Goal: Obtain resource: Download file/media

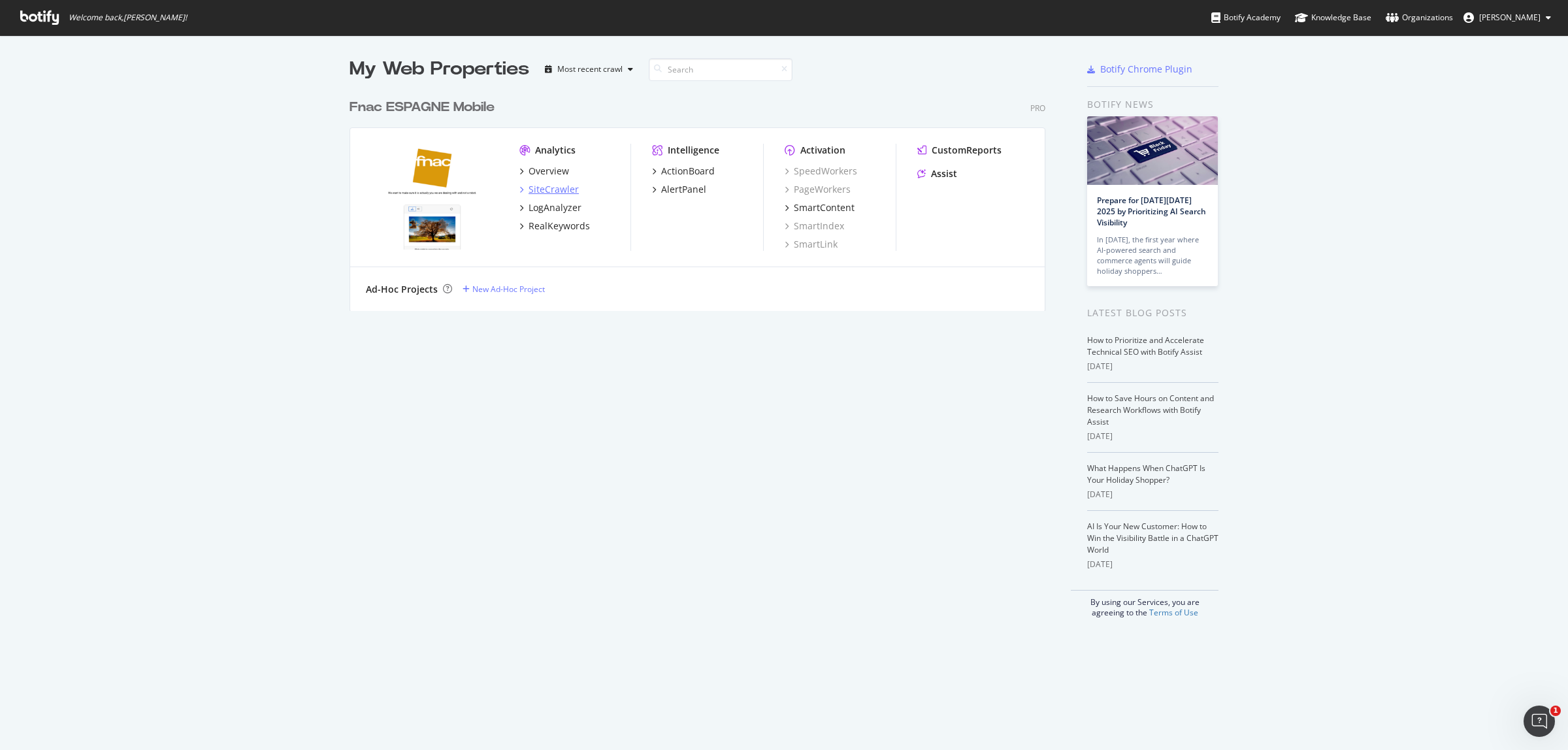
click at [547, 188] on div "SiteCrawler" at bounding box center [553, 189] width 50 height 13
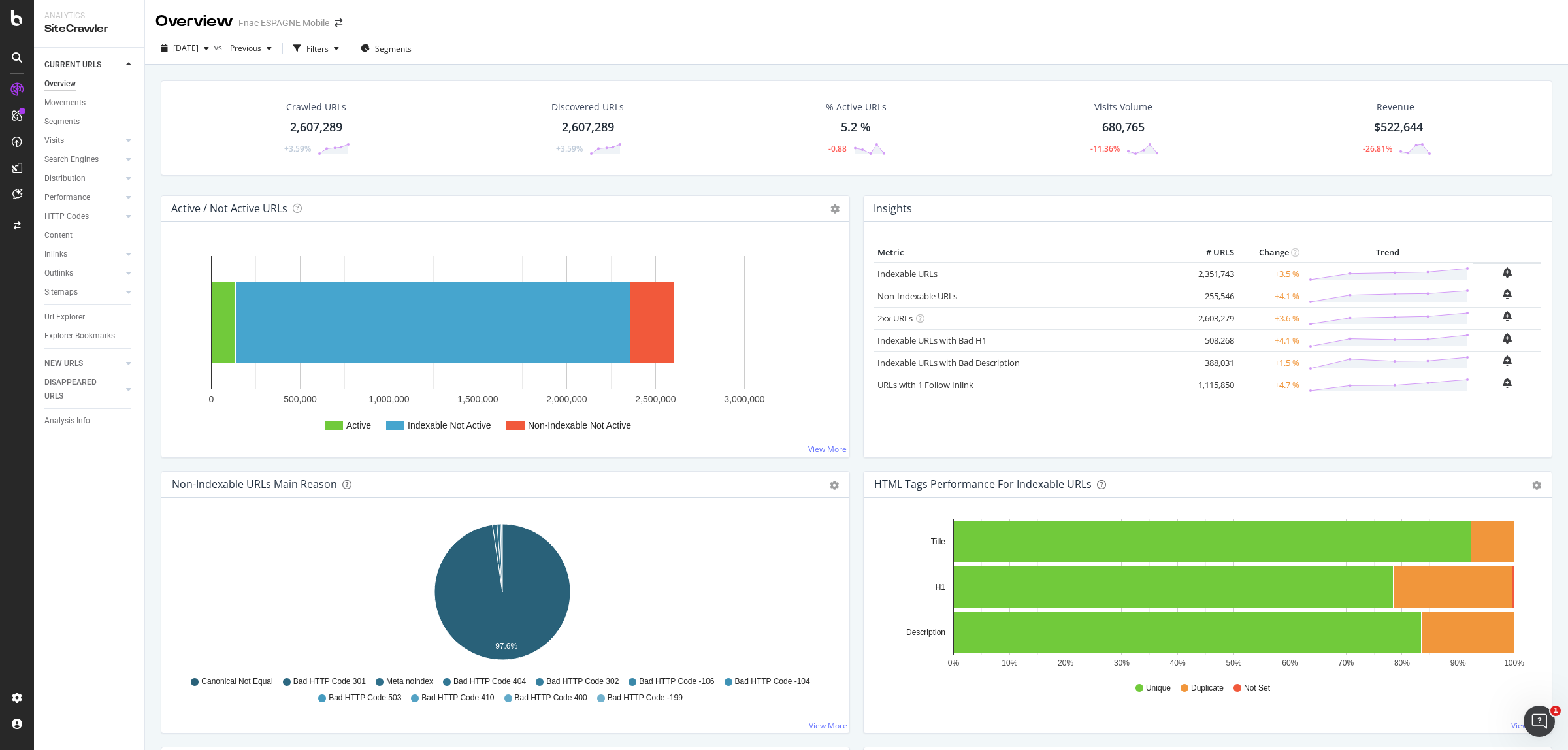
click at [907, 277] on link "Indexable URLs" at bounding box center [908, 273] width 60 height 12
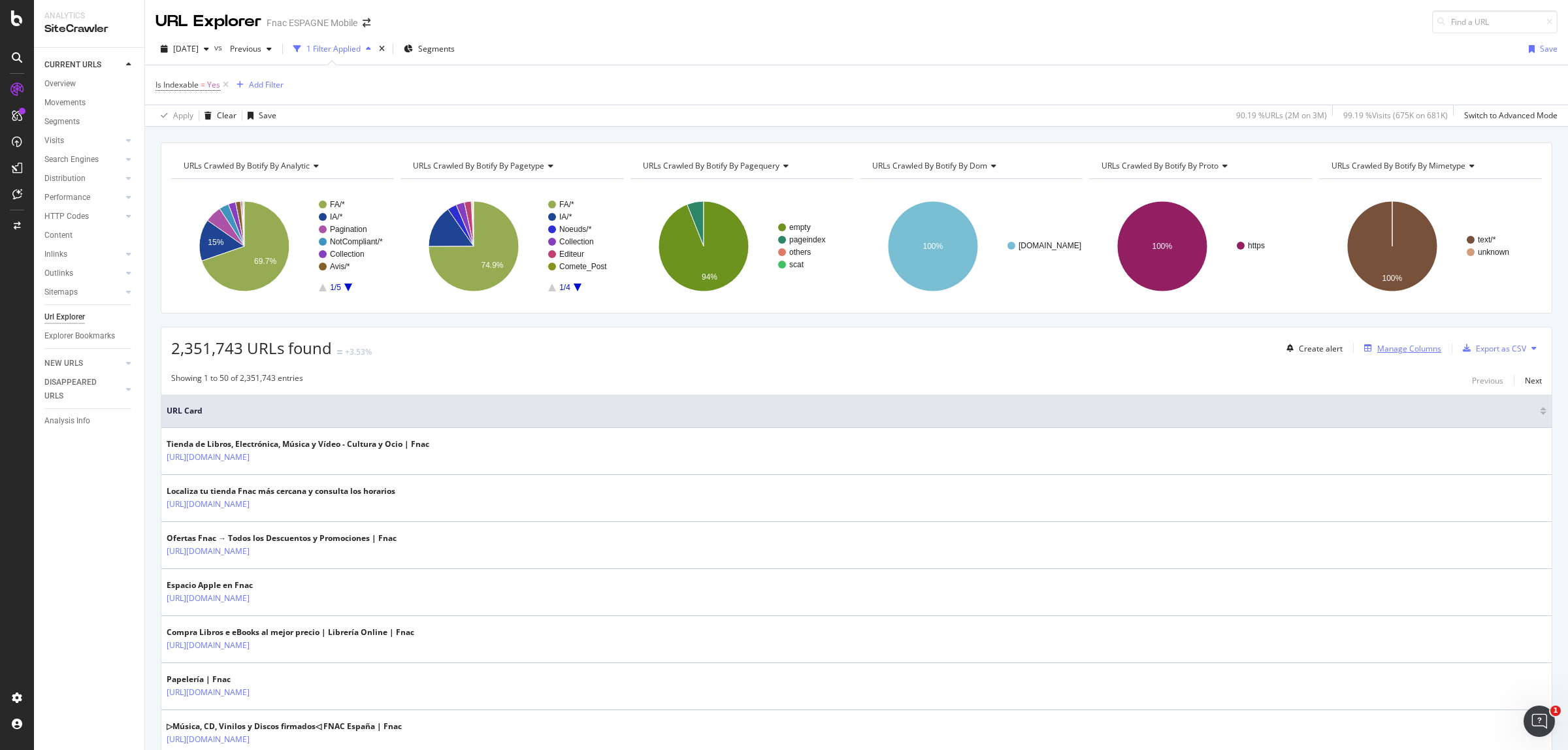
click at [1396, 348] on div "Manage Columns" at bounding box center [1409, 348] width 64 height 11
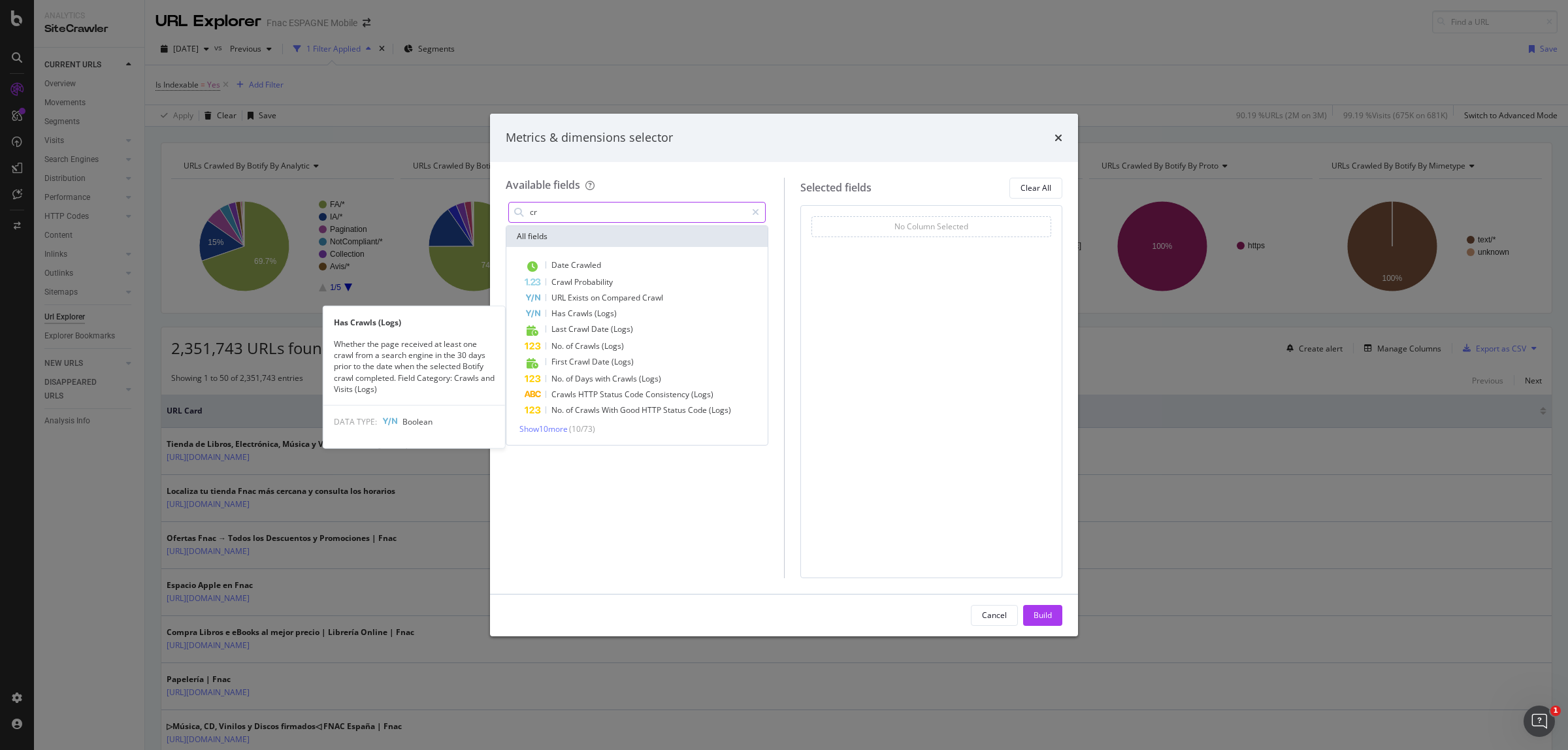
type input "c"
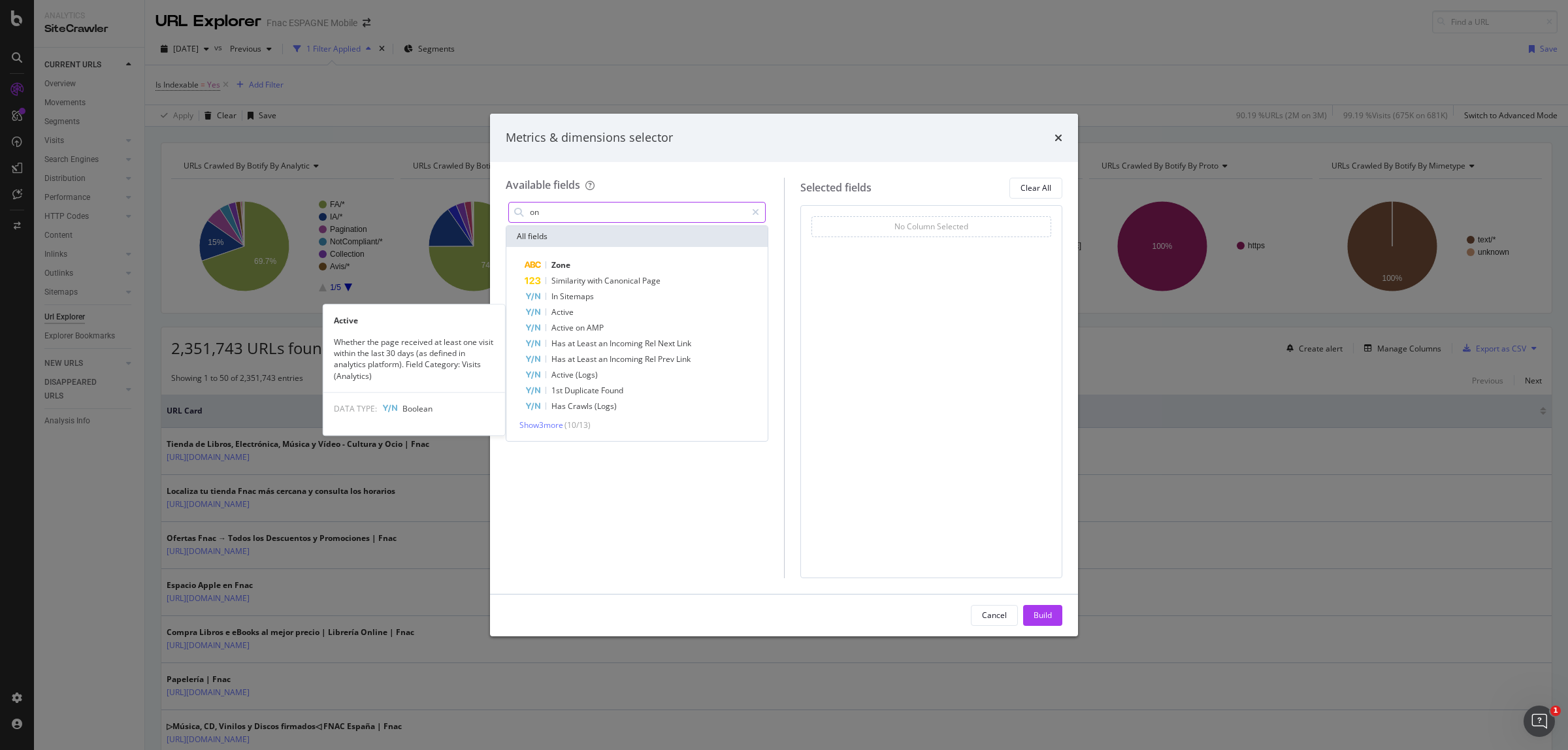
type input "o"
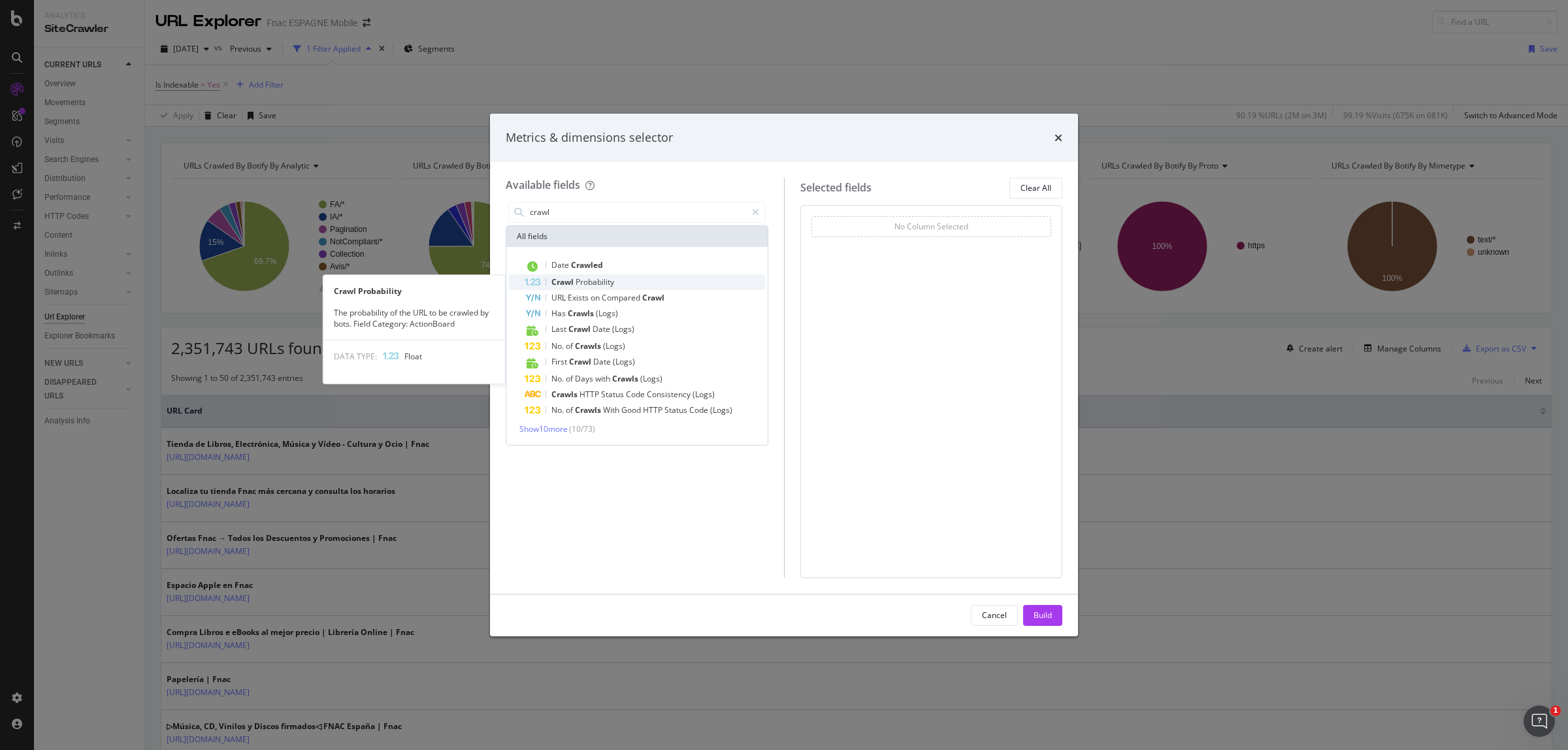
click at [596, 286] on span "Probability" at bounding box center [595, 282] width 39 height 11
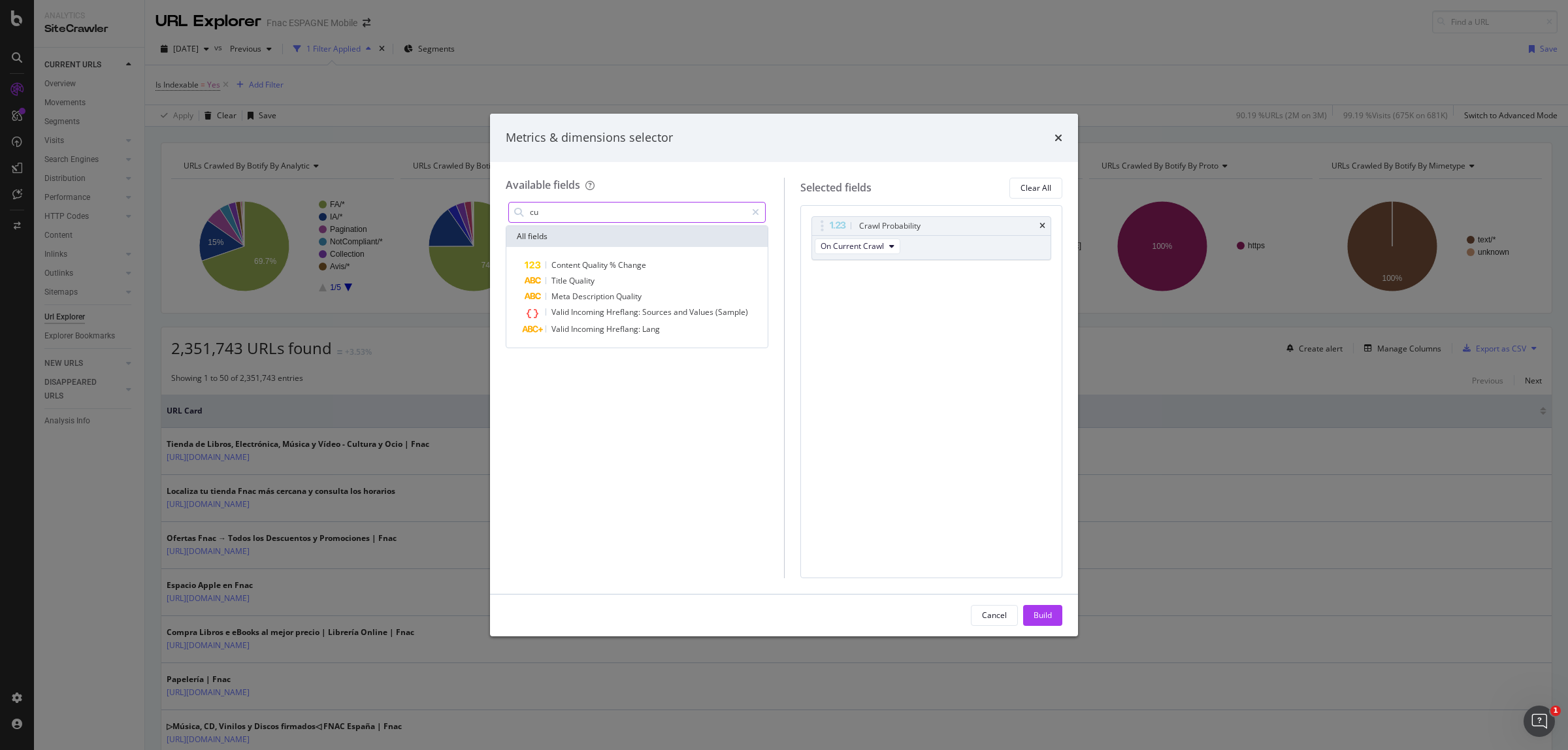
type input "c"
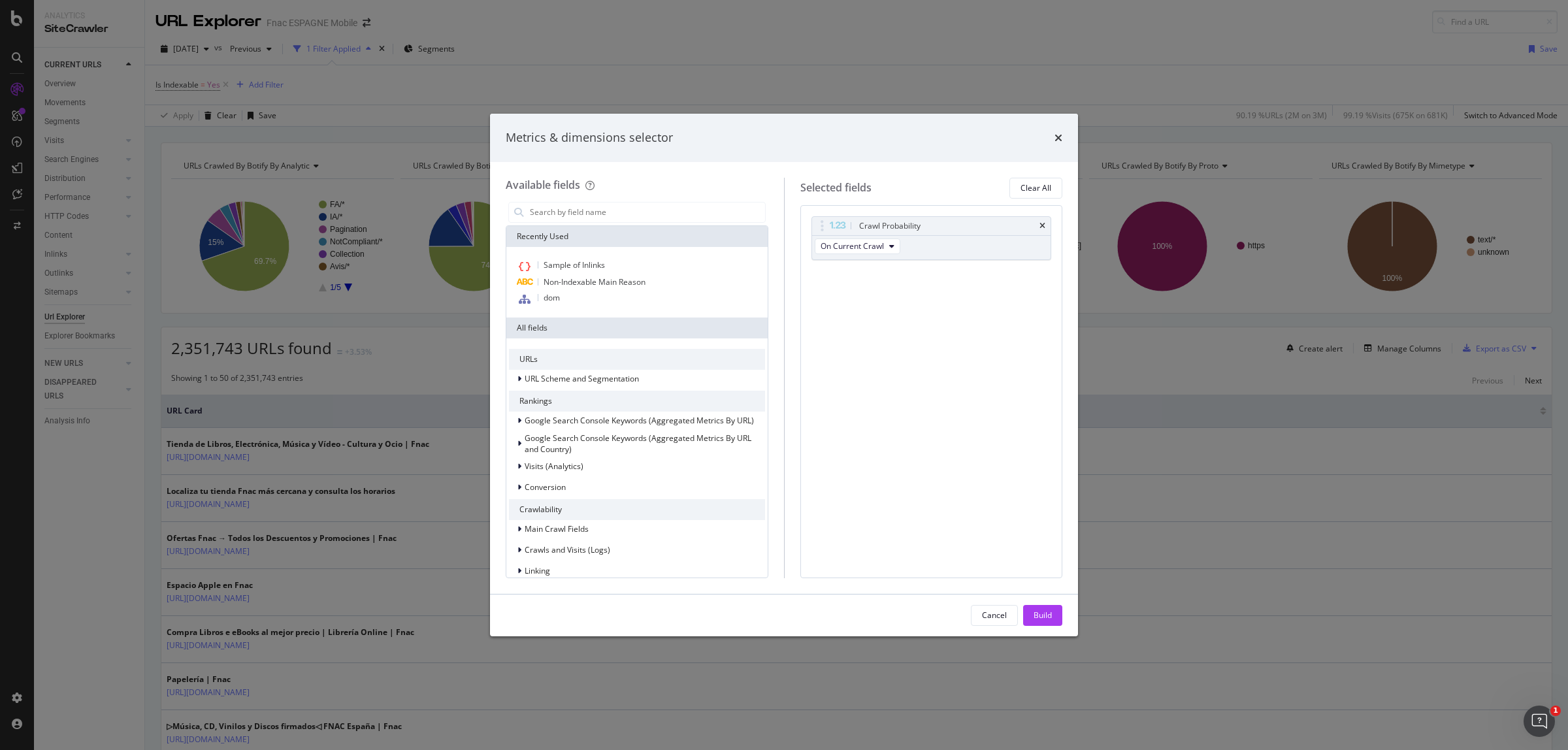
click at [1059, 129] on div "times" at bounding box center [1058, 137] width 8 height 17
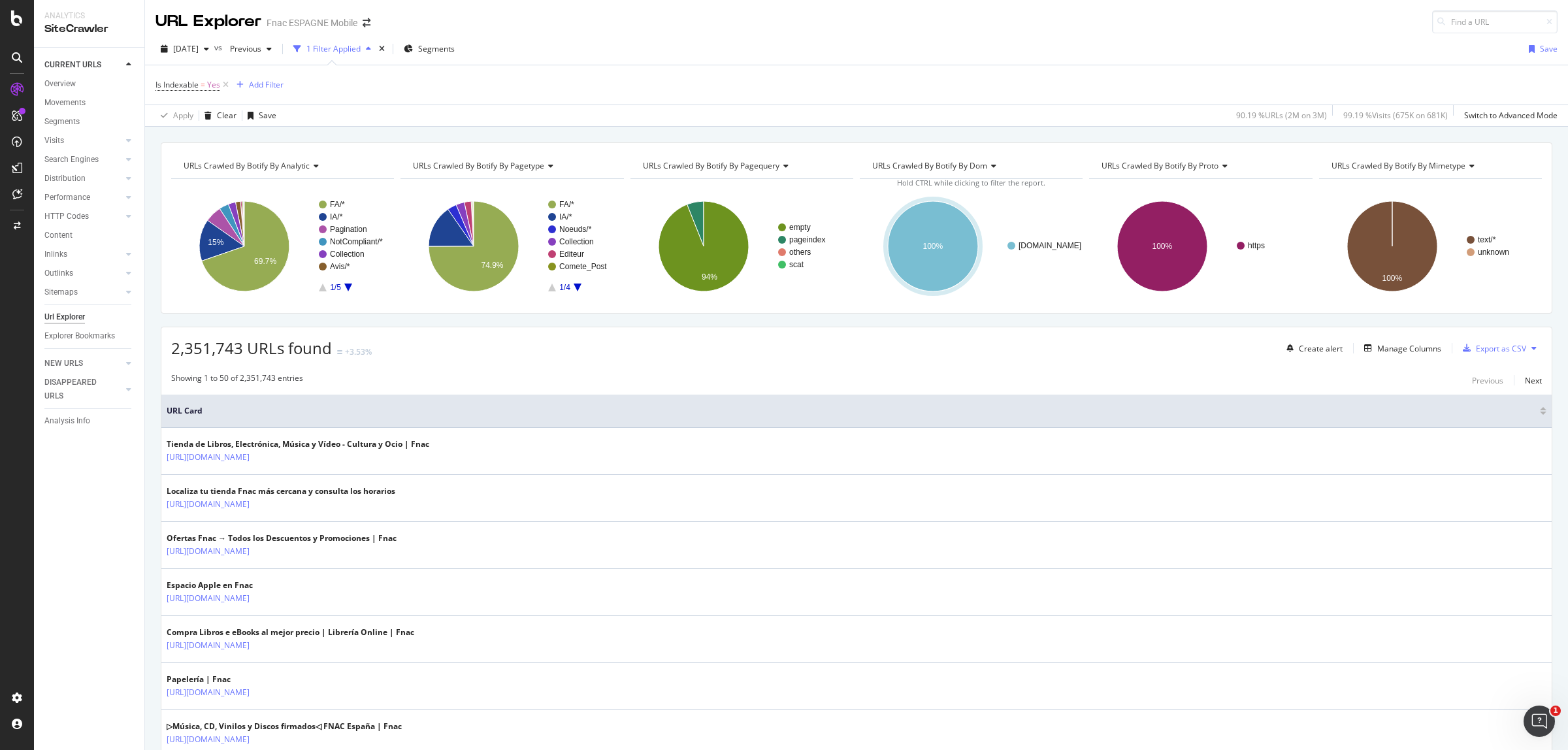
click at [346, 285] on icon "A chart." at bounding box center [348, 287] width 8 height 8
click at [340, 235] on rect "A chart." at bounding box center [351, 246] width 64 height 91
click at [344, 228] on text "Noeuds/*" at bounding box center [346, 229] width 32 height 9
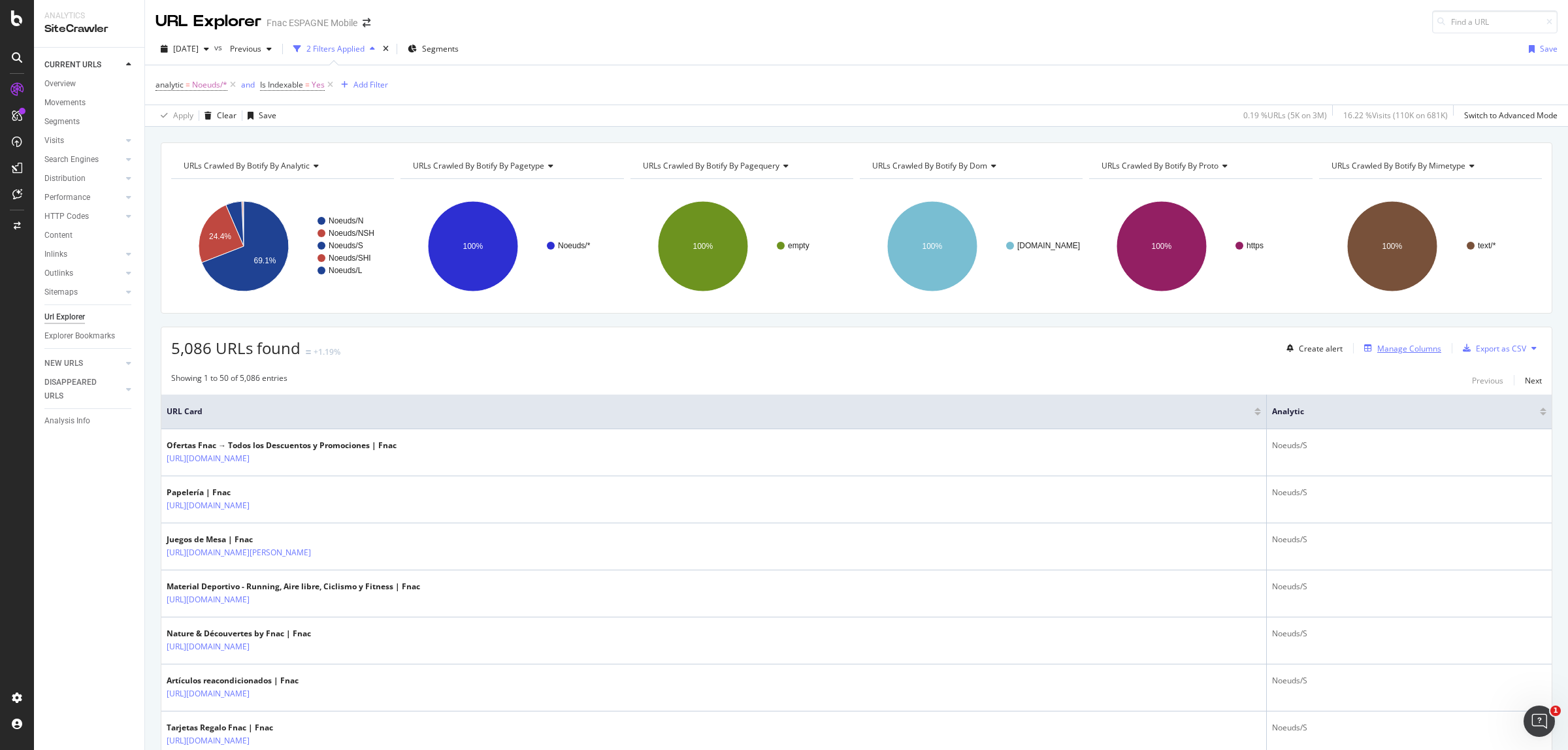
click at [1404, 347] on div "Manage Columns" at bounding box center [1409, 348] width 64 height 11
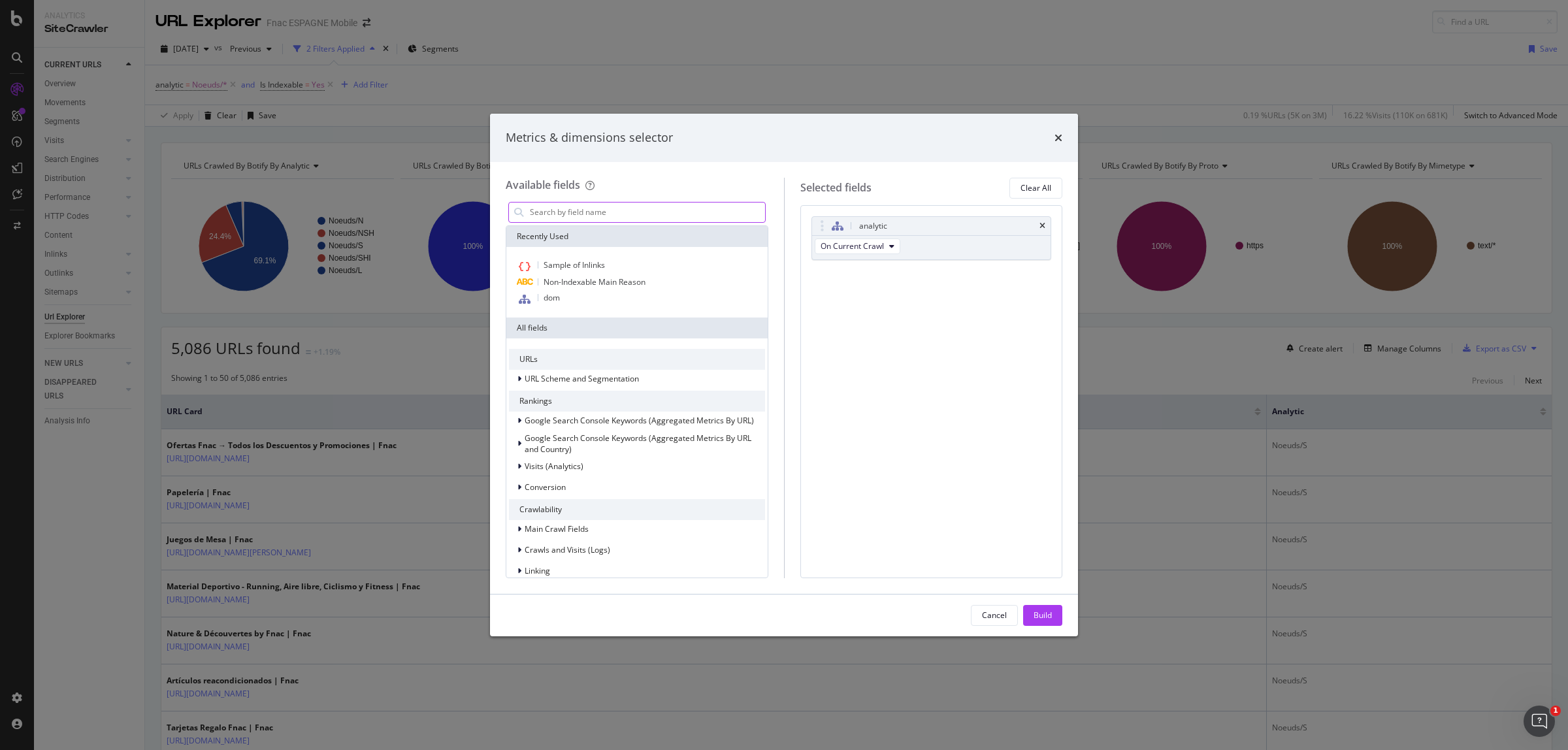
click at [563, 214] on input "modal" at bounding box center [647, 213] width 237 height 19
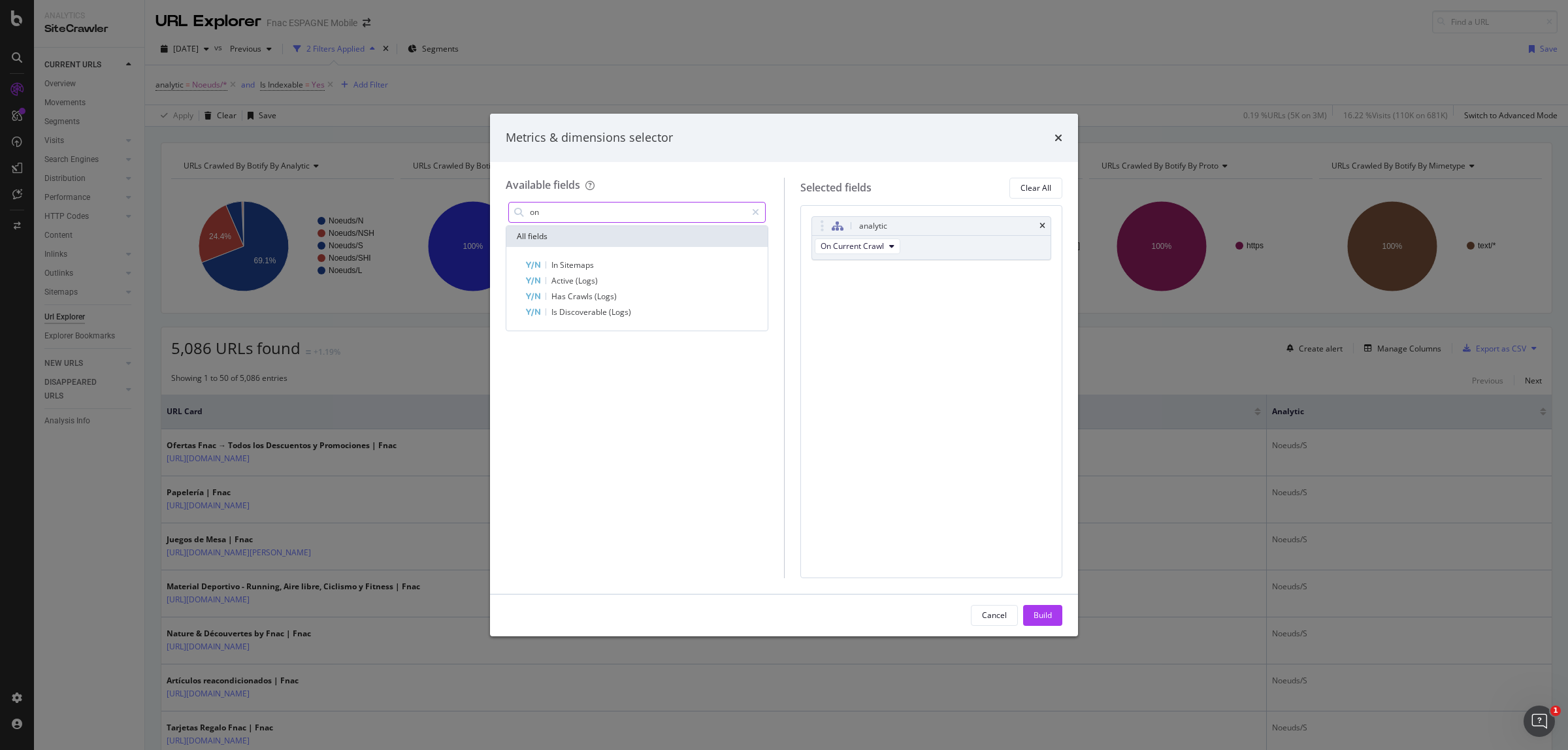
type input "o"
click at [559, 430] on span "Show 10 more" at bounding box center [544, 429] width 48 height 11
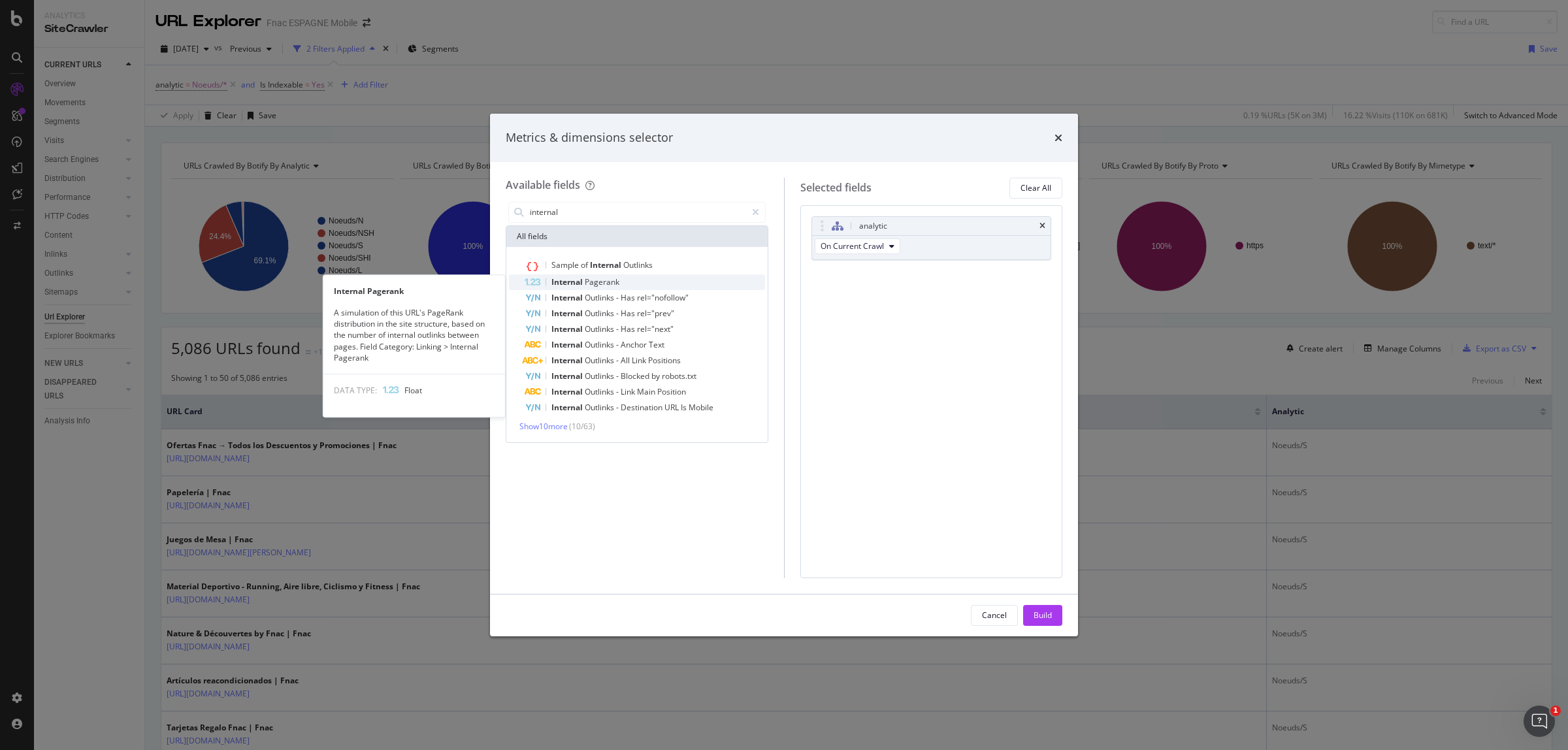
click at [573, 281] on span "Internal" at bounding box center [568, 282] width 33 height 11
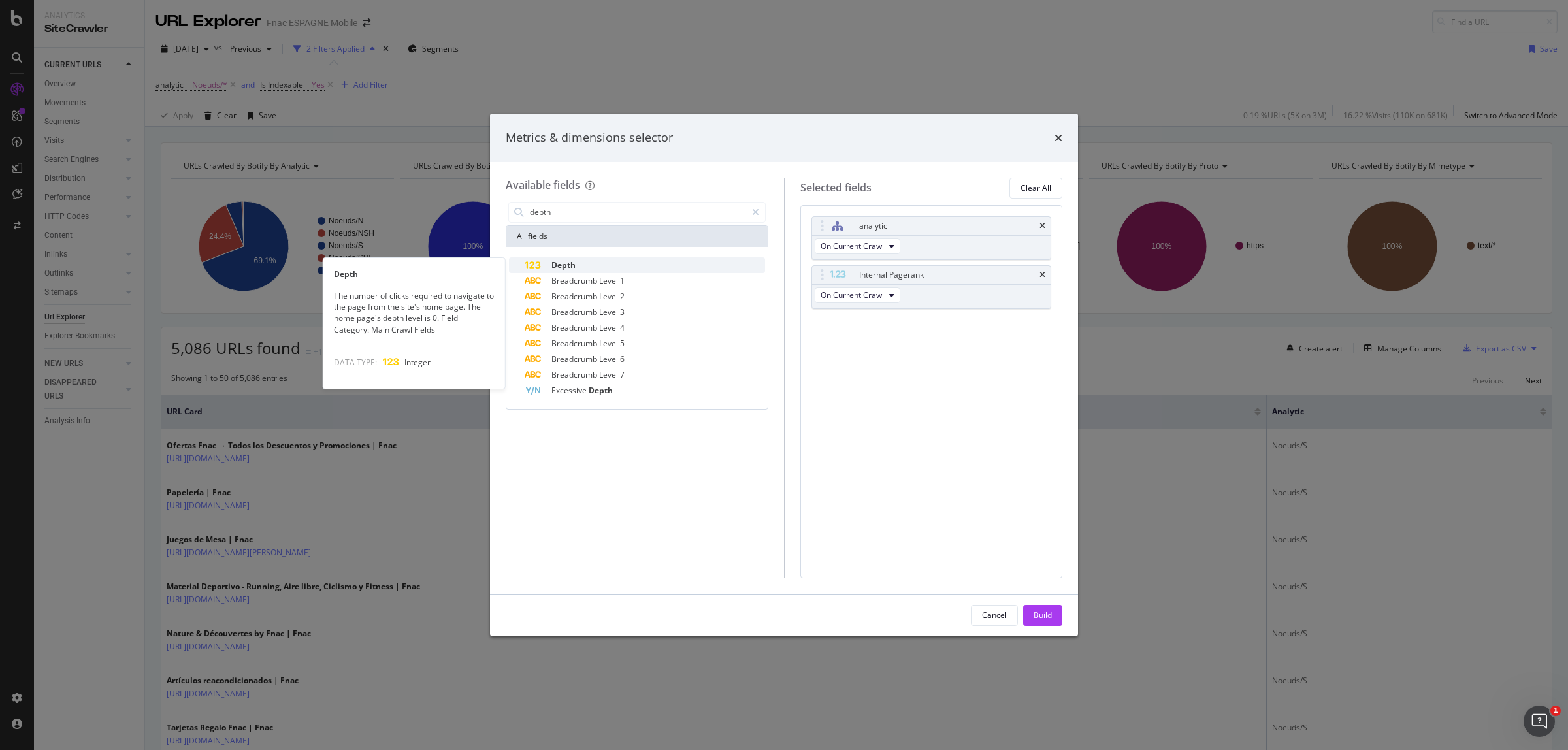
click at [571, 266] on span "Depth" at bounding box center [563, 265] width 24 height 11
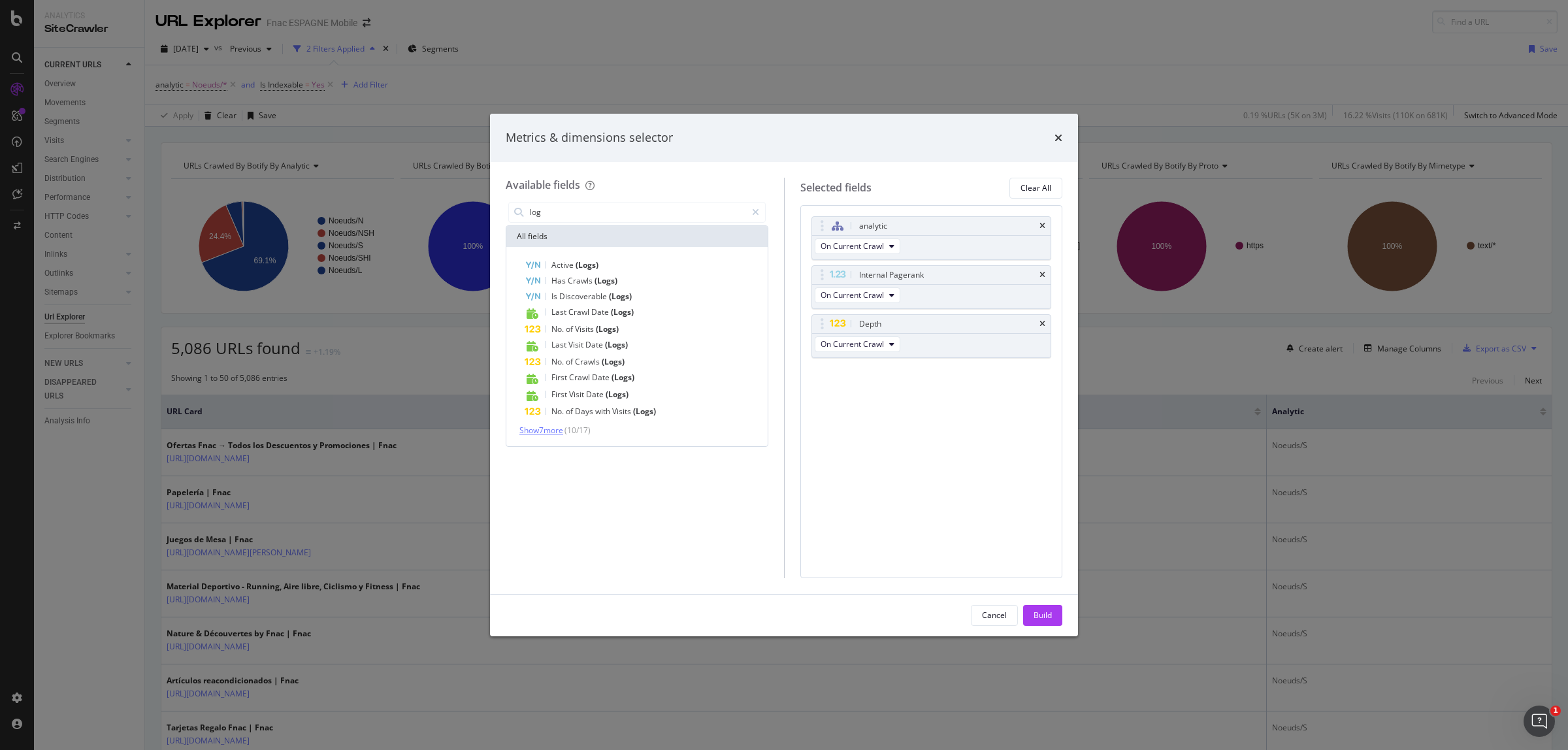
click at [559, 424] on span "Show 7 more" at bounding box center [541, 430] width 43 height 11
type input "n"
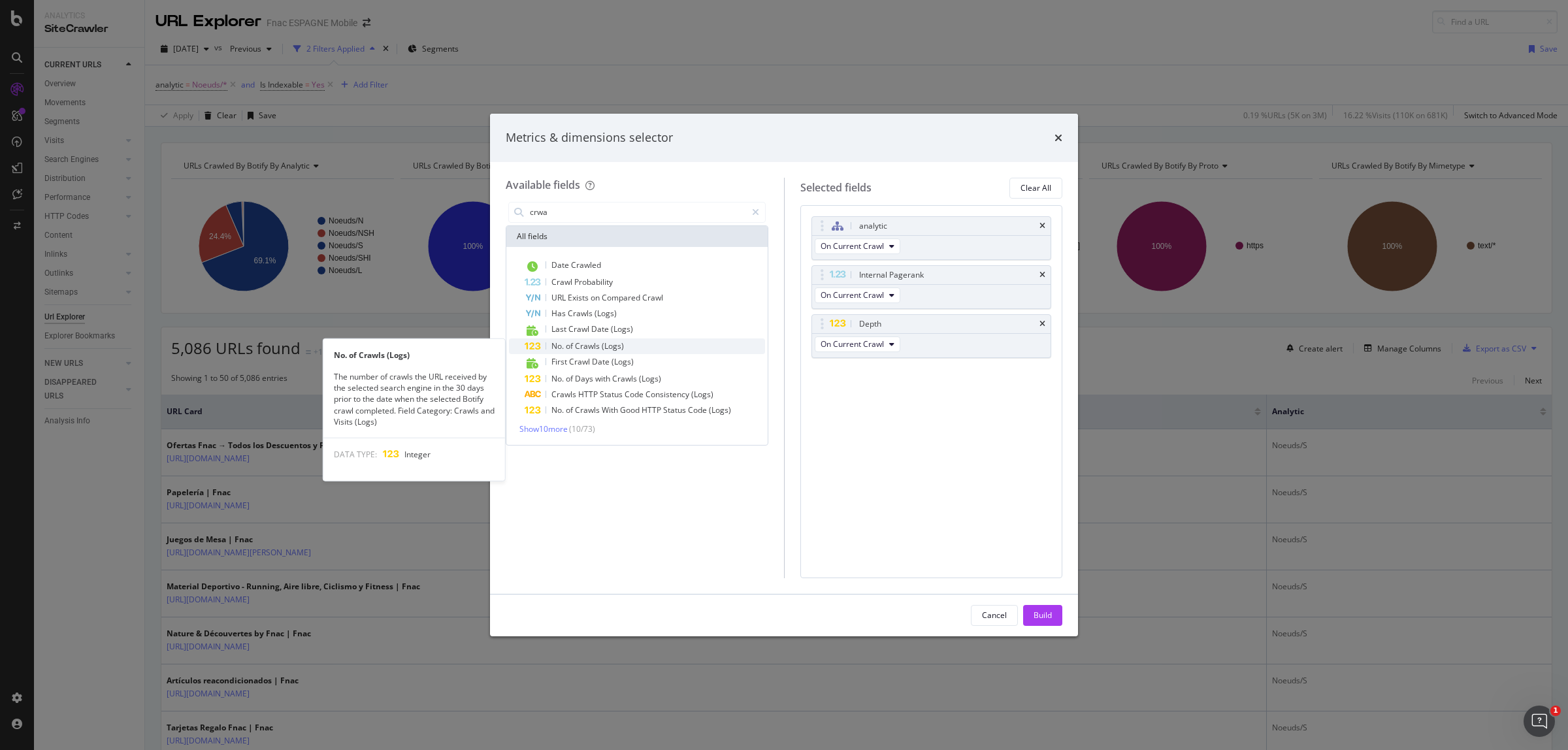
click at [592, 348] on span "Crawls" at bounding box center [588, 346] width 27 height 11
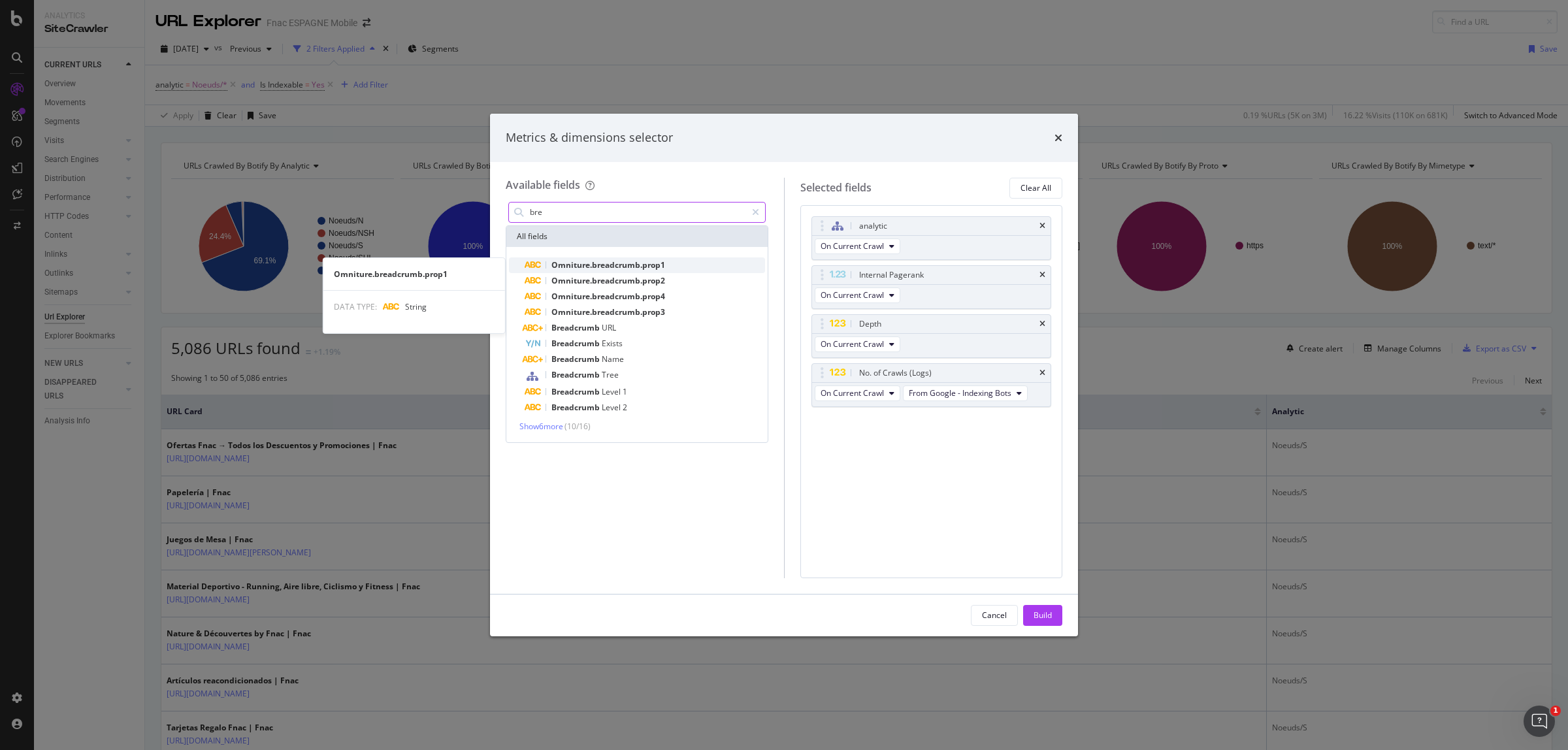
type input "bre"
click at [582, 265] on span "Omniture.breadcrumb.prop1" at bounding box center [608, 265] width 114 height 11
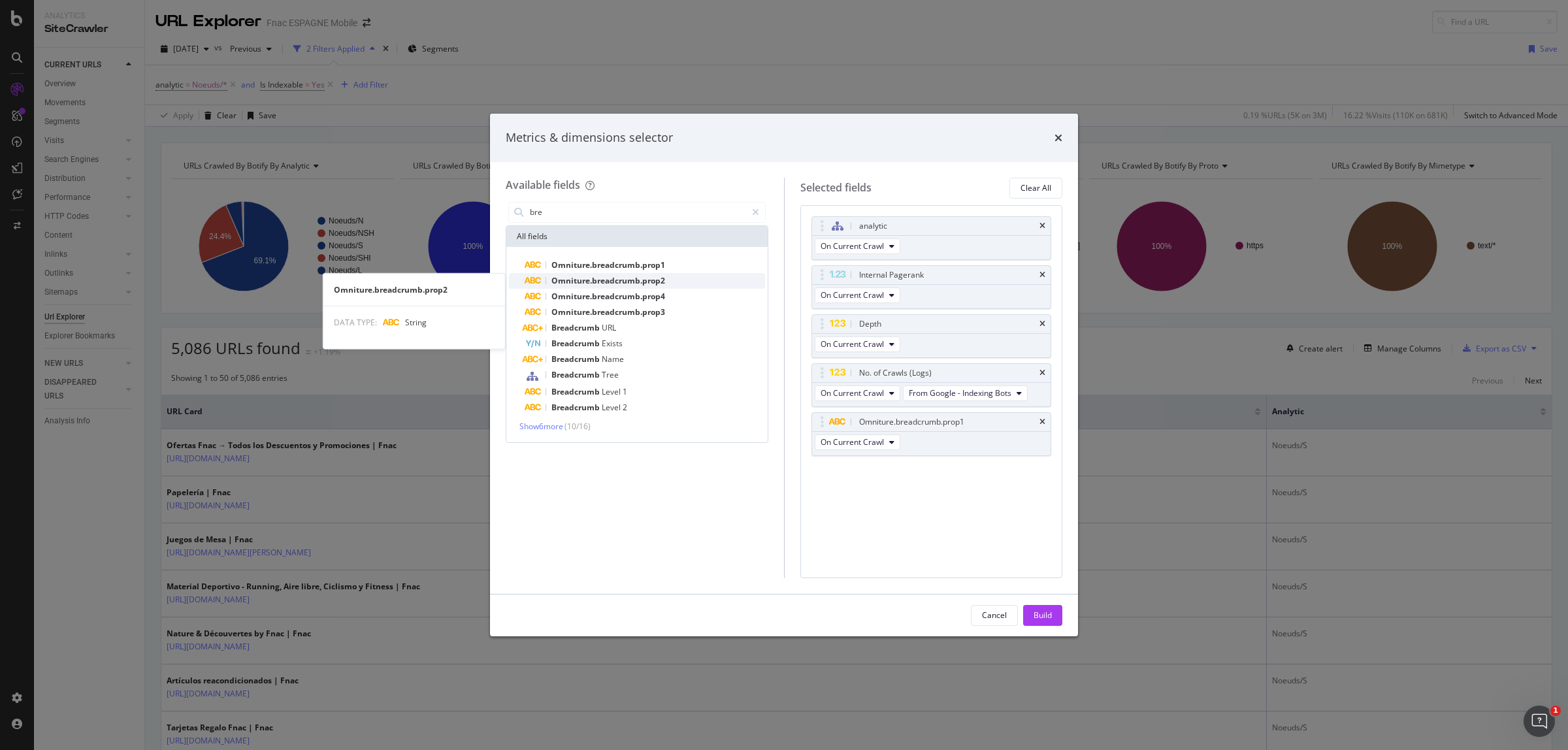
click at [589, 276] on span "Omniture.breadcrumb.prop2" at bounding box center [608, 281] width 114 height 11
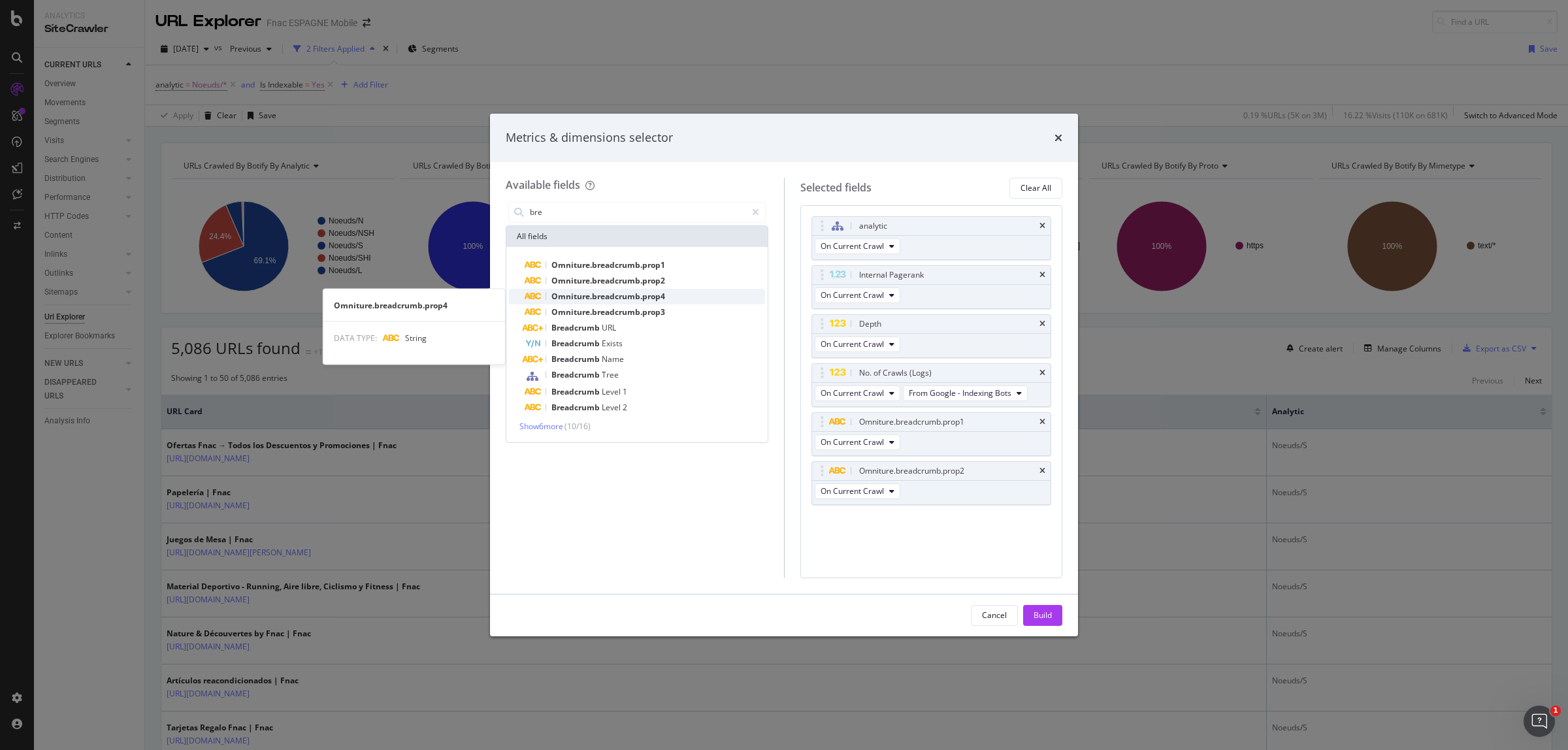
click at [599, 299] on span "Omniture.breadcrumb.prop4" at bounding box center [608, 296] width 114 height 11
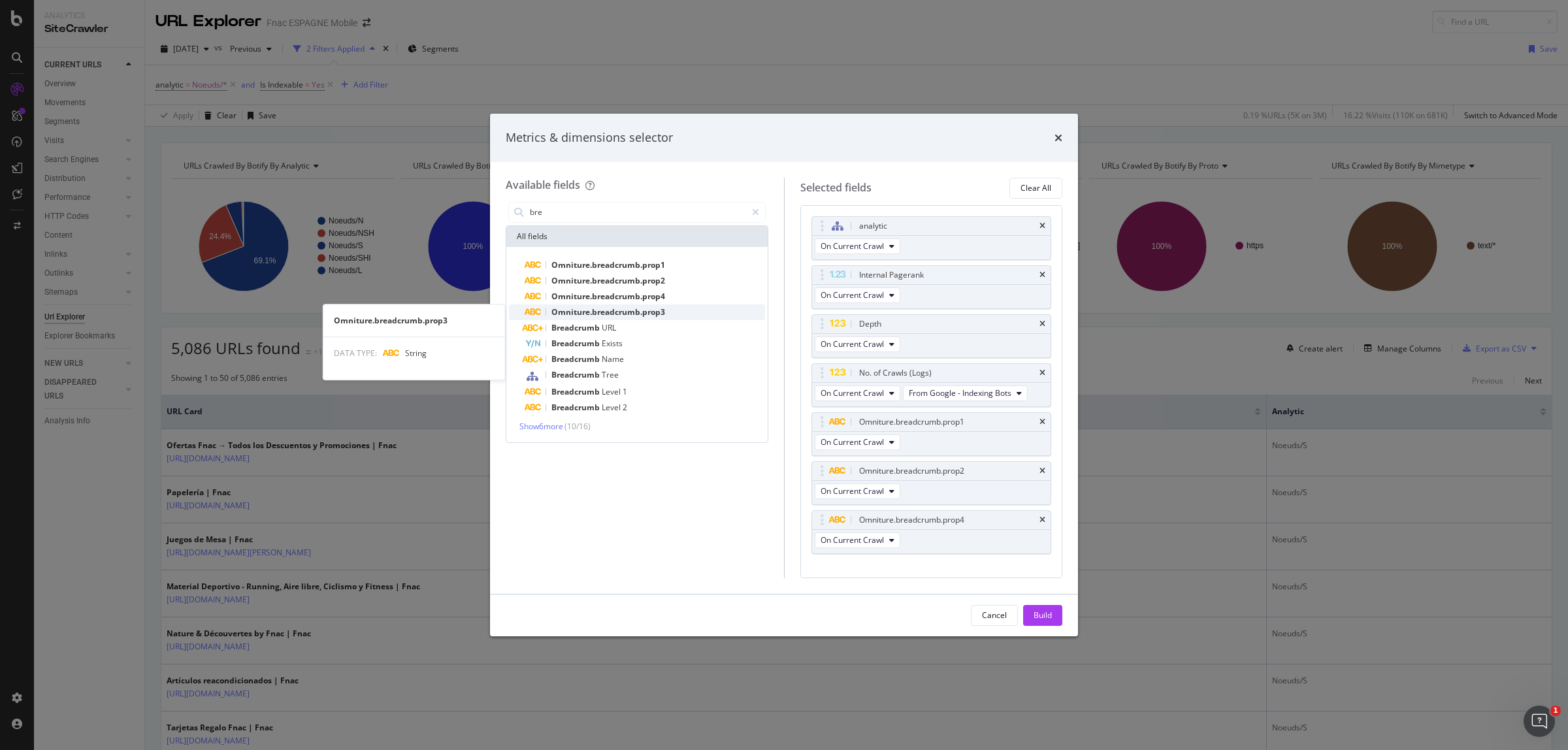
click at [603, 314] on span "Omniture.breadcrumb.prop3" at bounding box center [608, 312] width 114 height 11
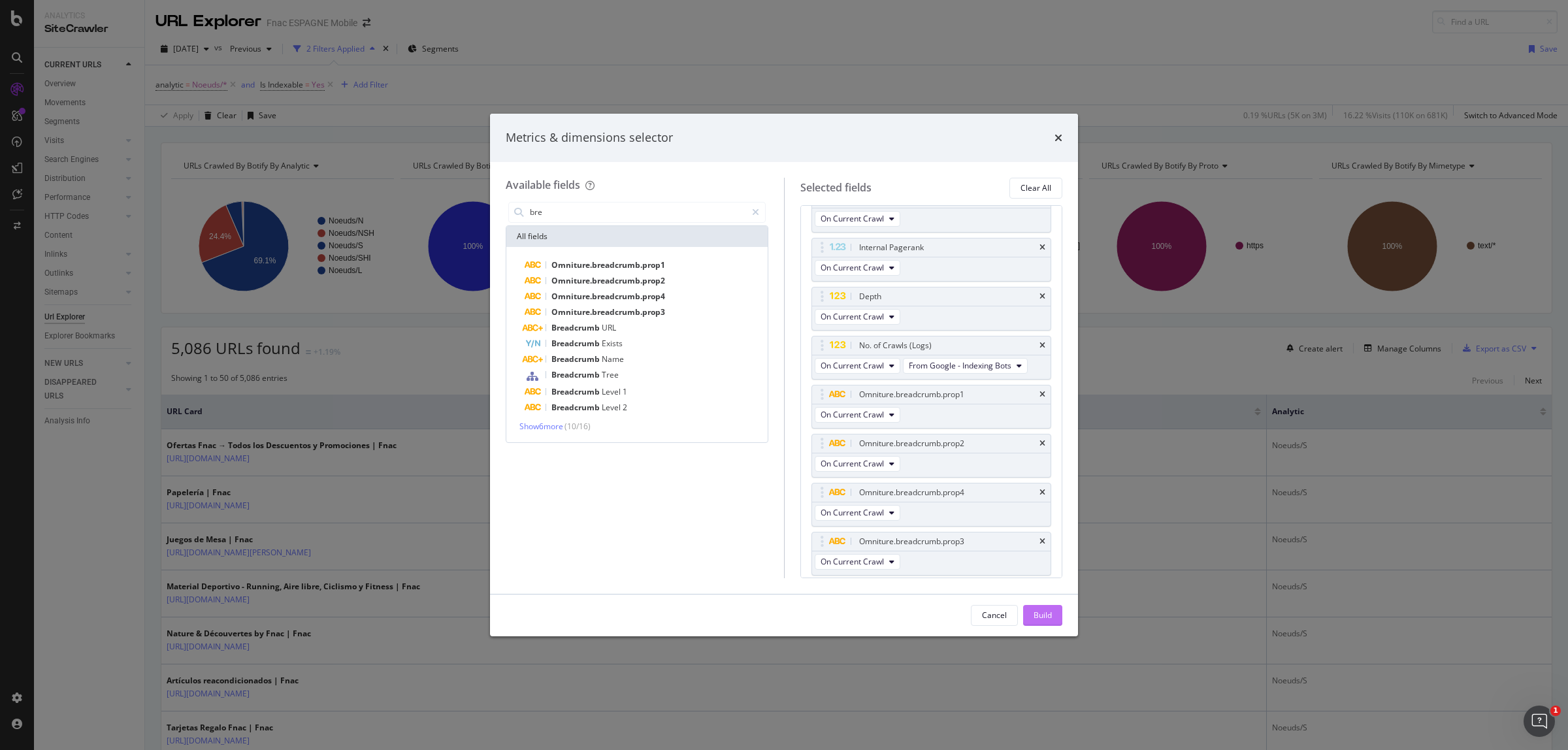
click at [1047, 614] on div "Build" at bounding box center [1043, 615] width 19 height 11
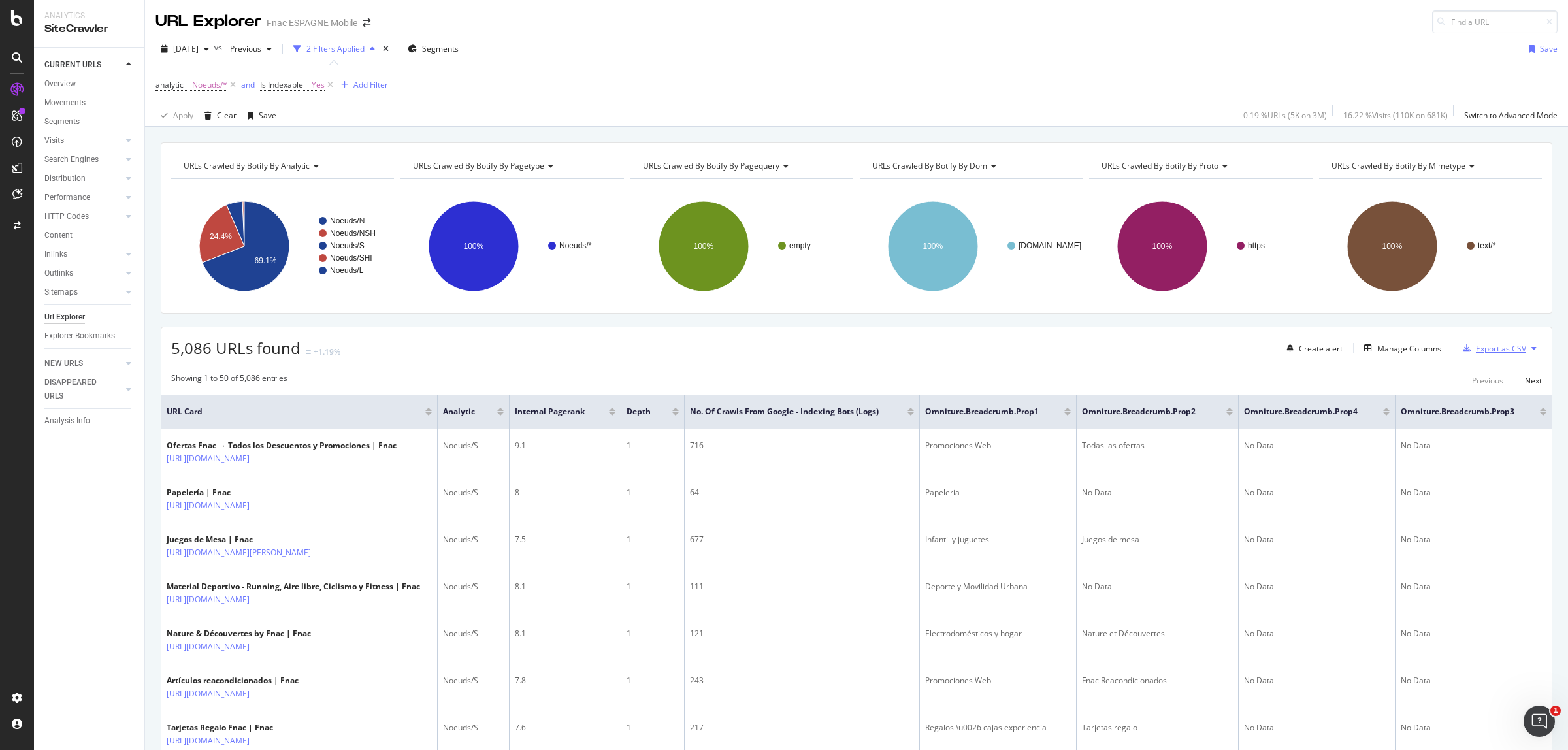
click at [1495, 353] on div "Export as CSV" at bounding box center [1501, 348] width 50 height 11
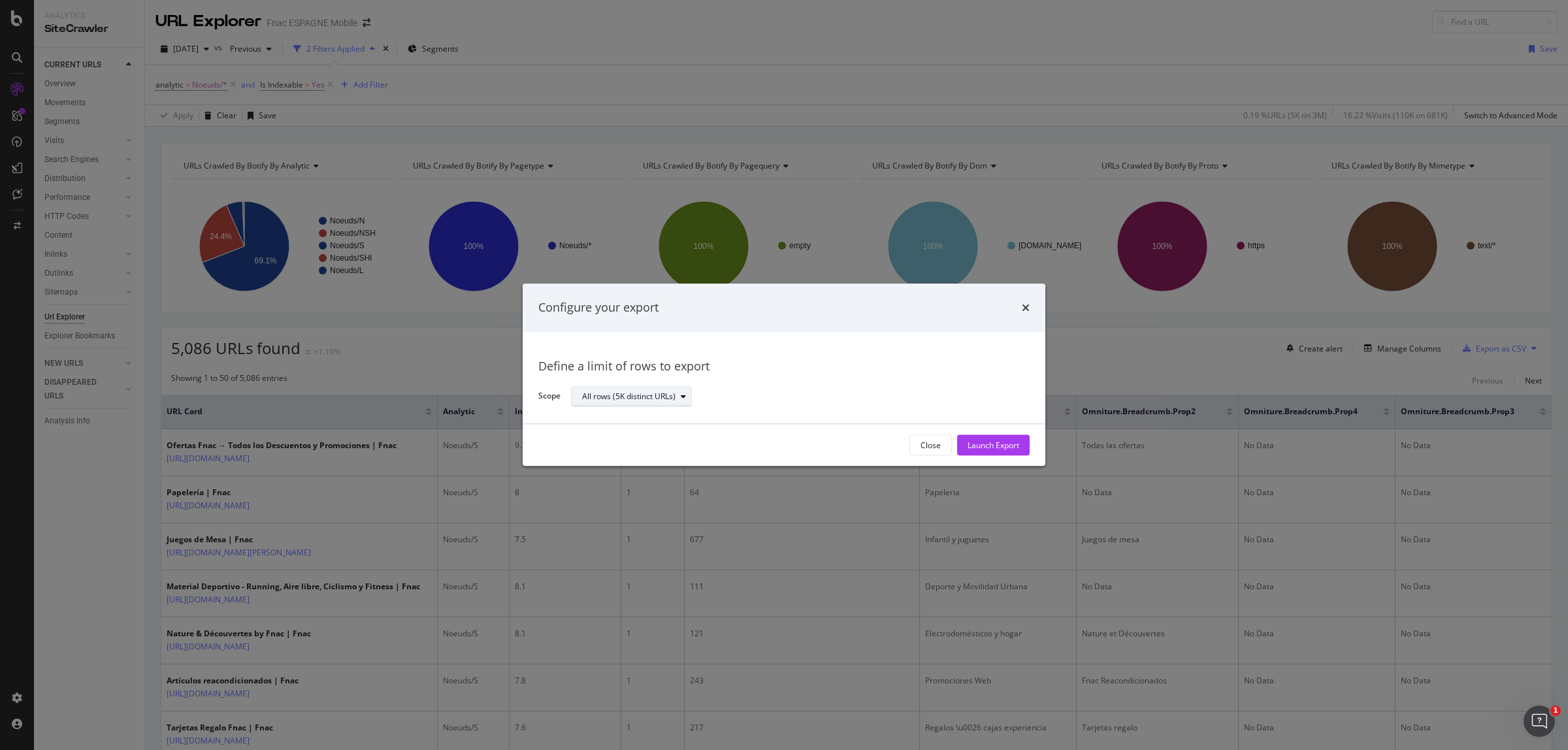
click at [687, 399] on div "modal" at bounding box center [683, 396] width 16 height 8
click at [984, 446] on div "Launch Export" at bounding box center [993, 445] width 52 height 11
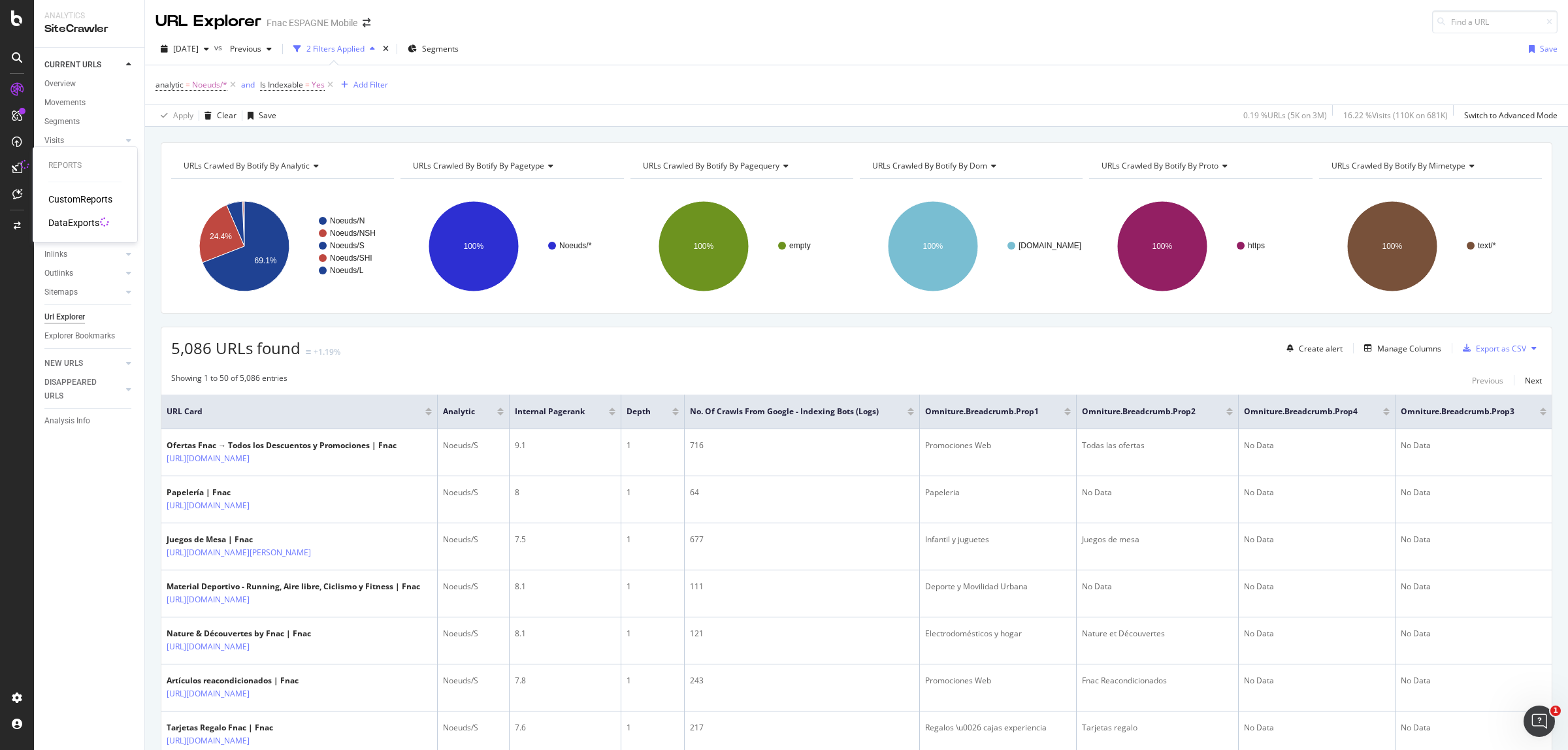
click at [68, 219] on div "DataExports" at bounding box center [74, 222] width 51 height 13
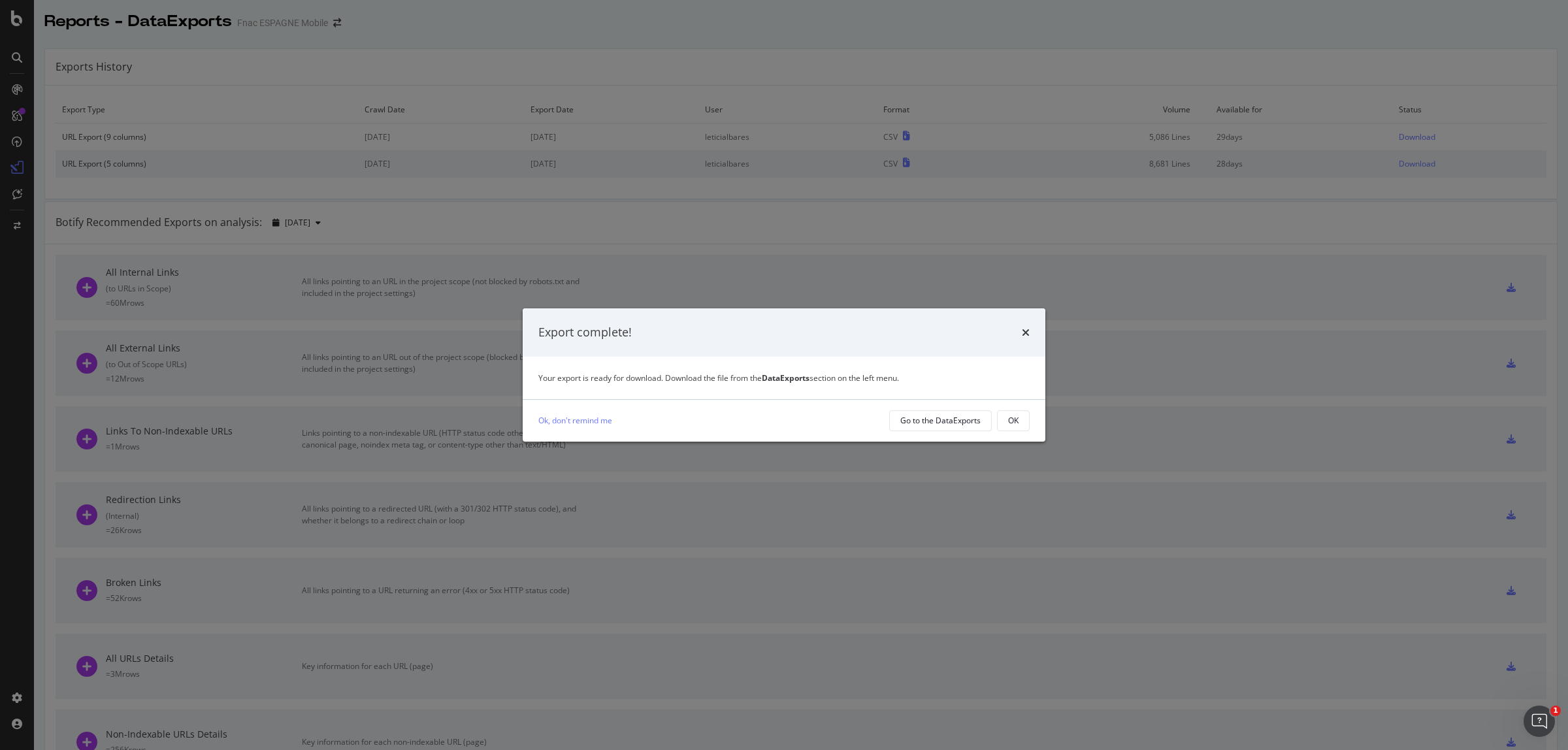
click at [1020, 331] on div "Export complete!" at bounding box center [784, 333] width 491 height 17
click at [1029, 332] on icon "times" at bounding box center [1026, 332] width 8 height 10
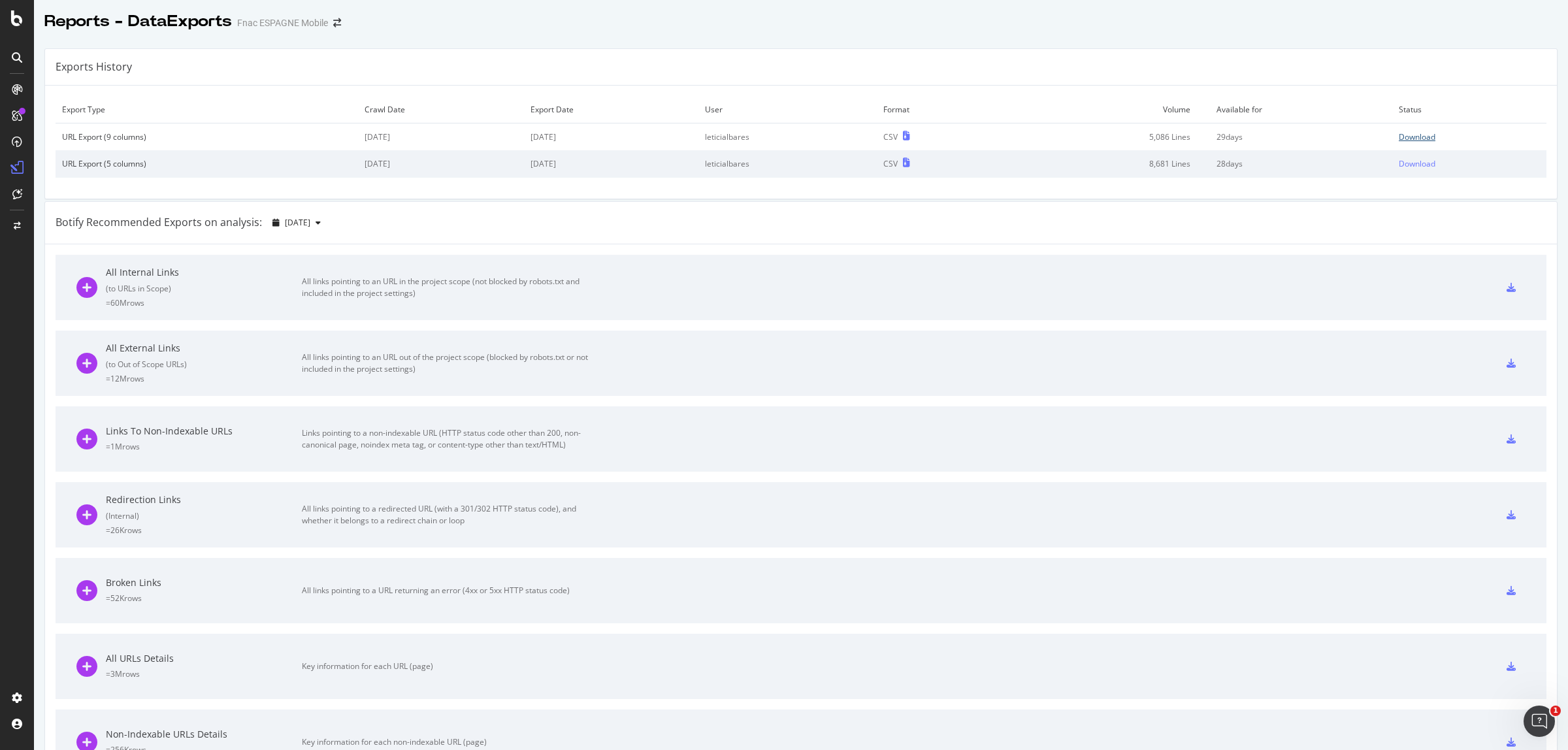
click at [1416, 139] on div "Download" at bounding box center [1417, 137] width 37 height 11
